Goal: Find contact information: Find contact information

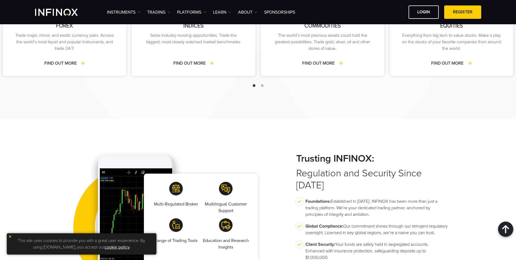
click at [10, 235] on img at bounding box center [10, 236] width 4 height 4
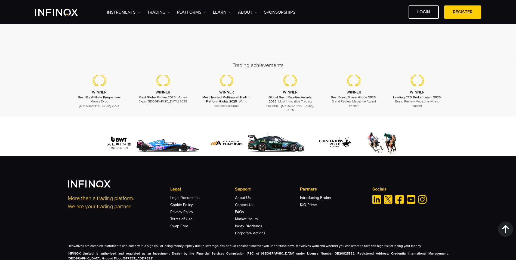
scroll to position [1645, 0]
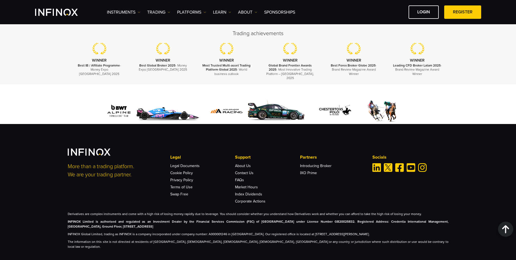
click at [352, 233] on div "Derivatives are complex instruments and come with a high risk of losing money r…" at bounding box center [258, 230] width 381 height 38
click at [417, 231] on p "INFINOX Global Limited, trading as INFINOX is a company incorporated under comp…" at bounding box center [258, 233] width 381 height 5
click at [424, 231] on p "INFINOX Global Limited, trading as INFINOX is a company incorporated under comp…" at bounding box center [258, 233] width 381 height 5
click at [422, 231] on p "INFINOX Global Limited, trading as INFINOX is a company incorporated under comp…" at bounding box center [258, 233] width 381 height 5
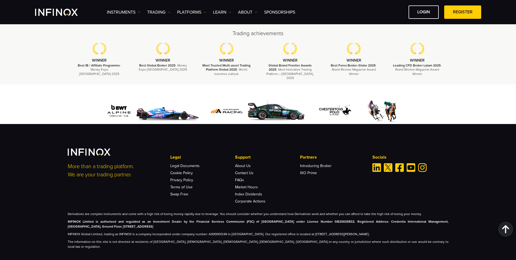
click at [422, 231] on p "INFINOX Global Limited, trading as INFINOX is a company incorporated under comp…" at bounding box center [258, 233] width 381 height 5
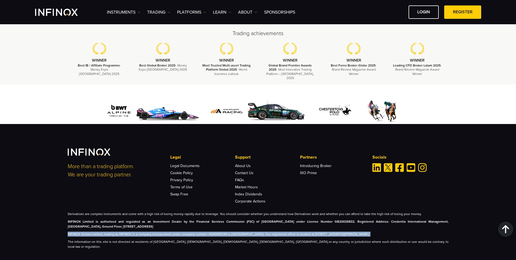
click at [422, 231] on p "INFINOX Global Limited, trading as INFINOX is a company incorporated under comp…" at bounding box center [258, 233] width 381 height 5
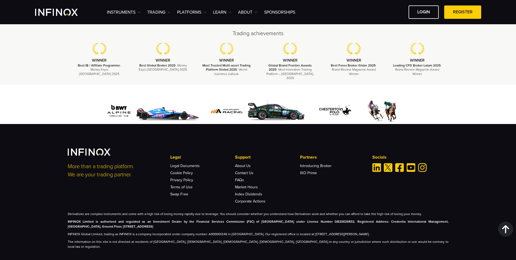
drag, startPoint x: 321, startPoint y: 232, endPoint x: 429, endPoint y: 229, distance: 107.6
click at [429, 231] on p "INFINOX Global Limited, trading as INFINOX is a company incorporated under comp…" at bounding box center [258, 233] width 381 height 5
copy p "[STREET_ADDRESS][PERSON_NAME]."
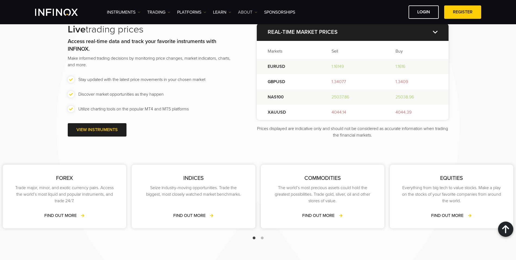
click at [245, 10] on link "ABOUT" at bounding box center [247, 12] width 19 height 7
click at [248, 25] on link "About INFINOX" at bounding box center [258, 30] width 40 height 12
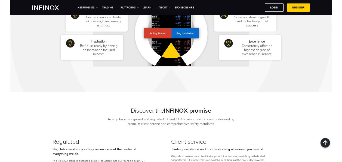
scroll to position [490, 0]
